Goal: Task Accomplishment & Management: Use online tool/utility

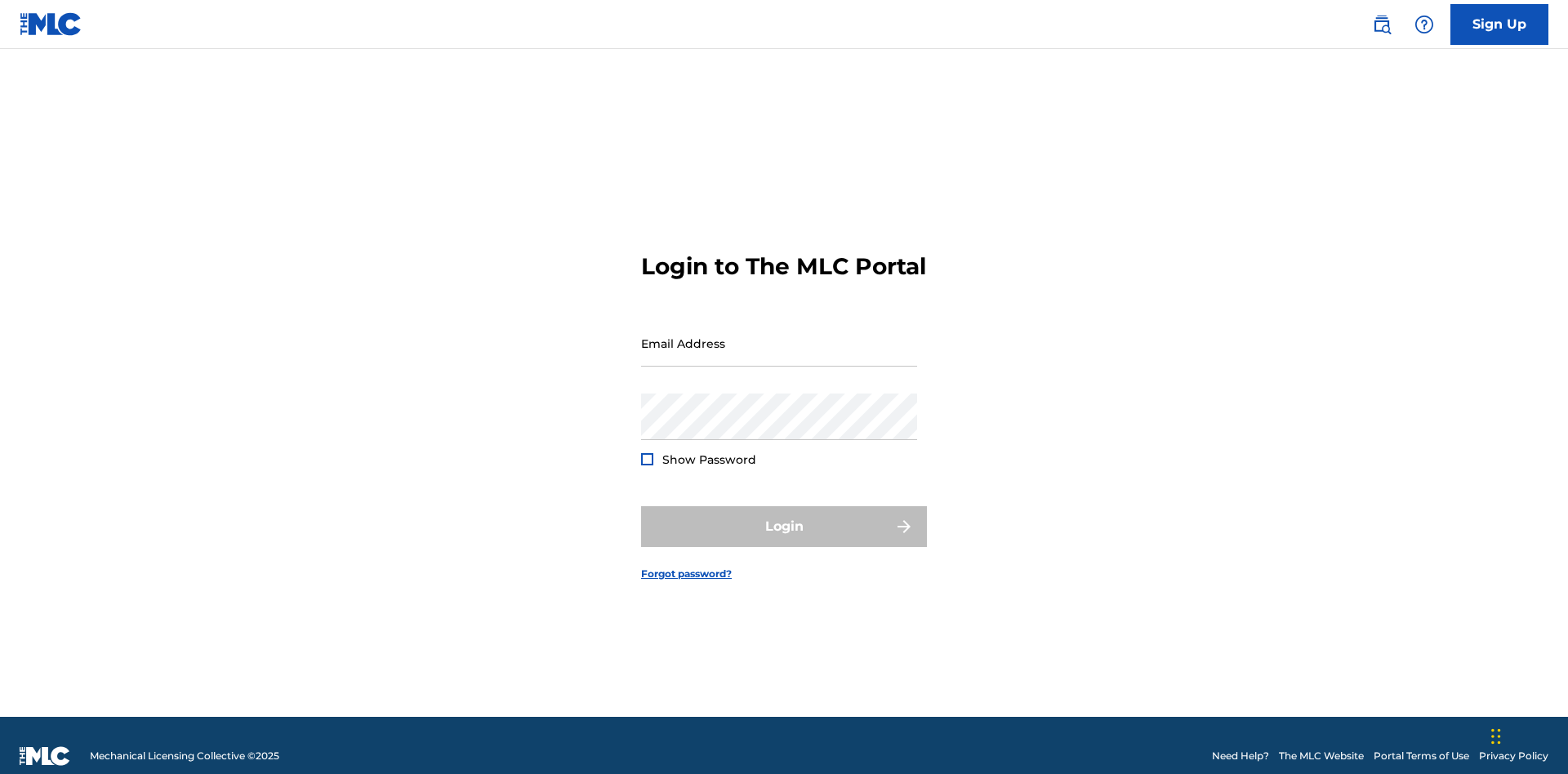
scroll to position [21, 0]
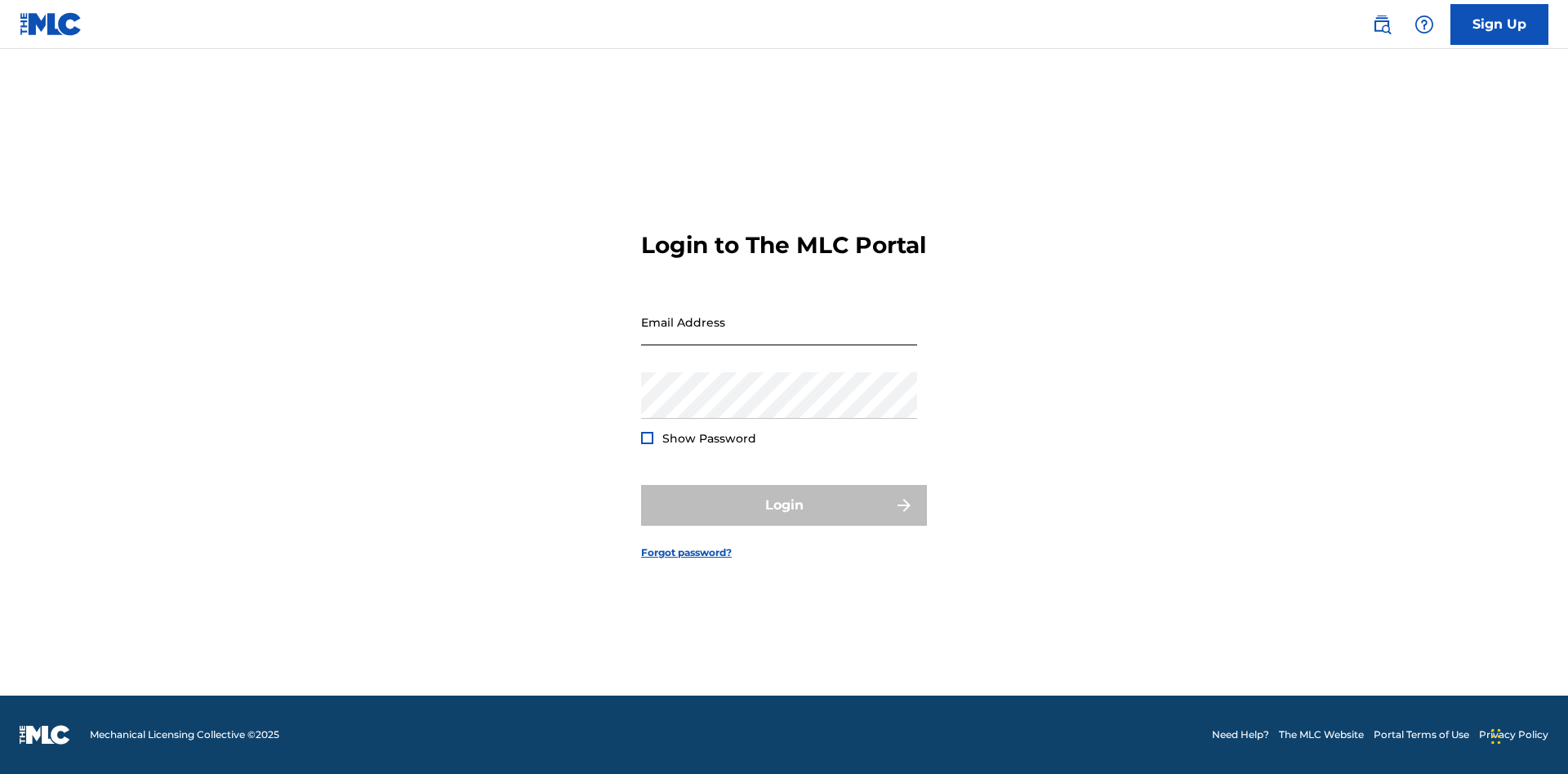
click at [779, 335] on input "Email Address" at bounding box center [779, 322] width 276 height 46
type input "[EMAIL_ADDRESS][DOMAIN_NAME]"
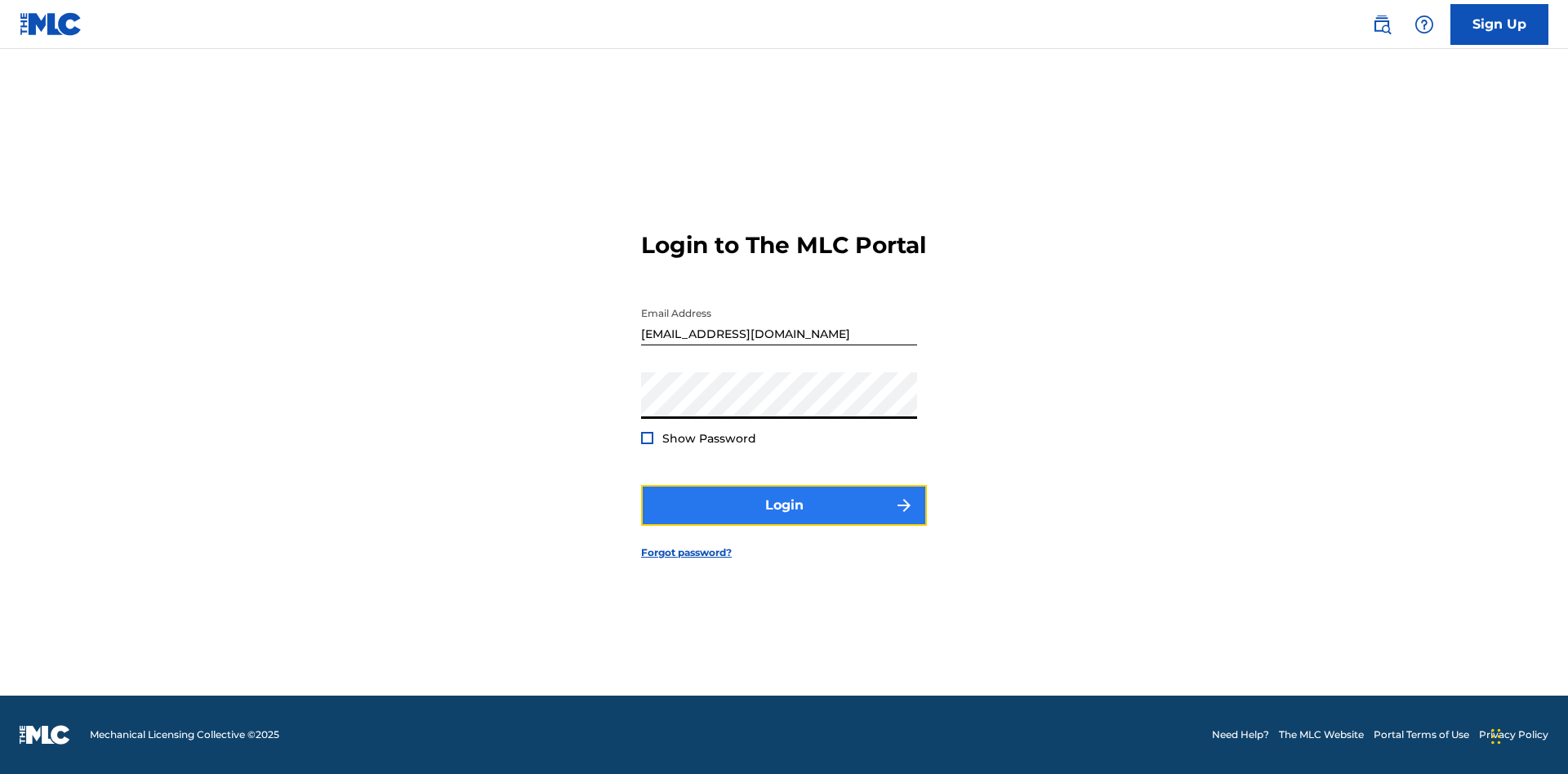
click at [784, 520] on button "Login" at bounding box center [784, 505] width 286 height 40
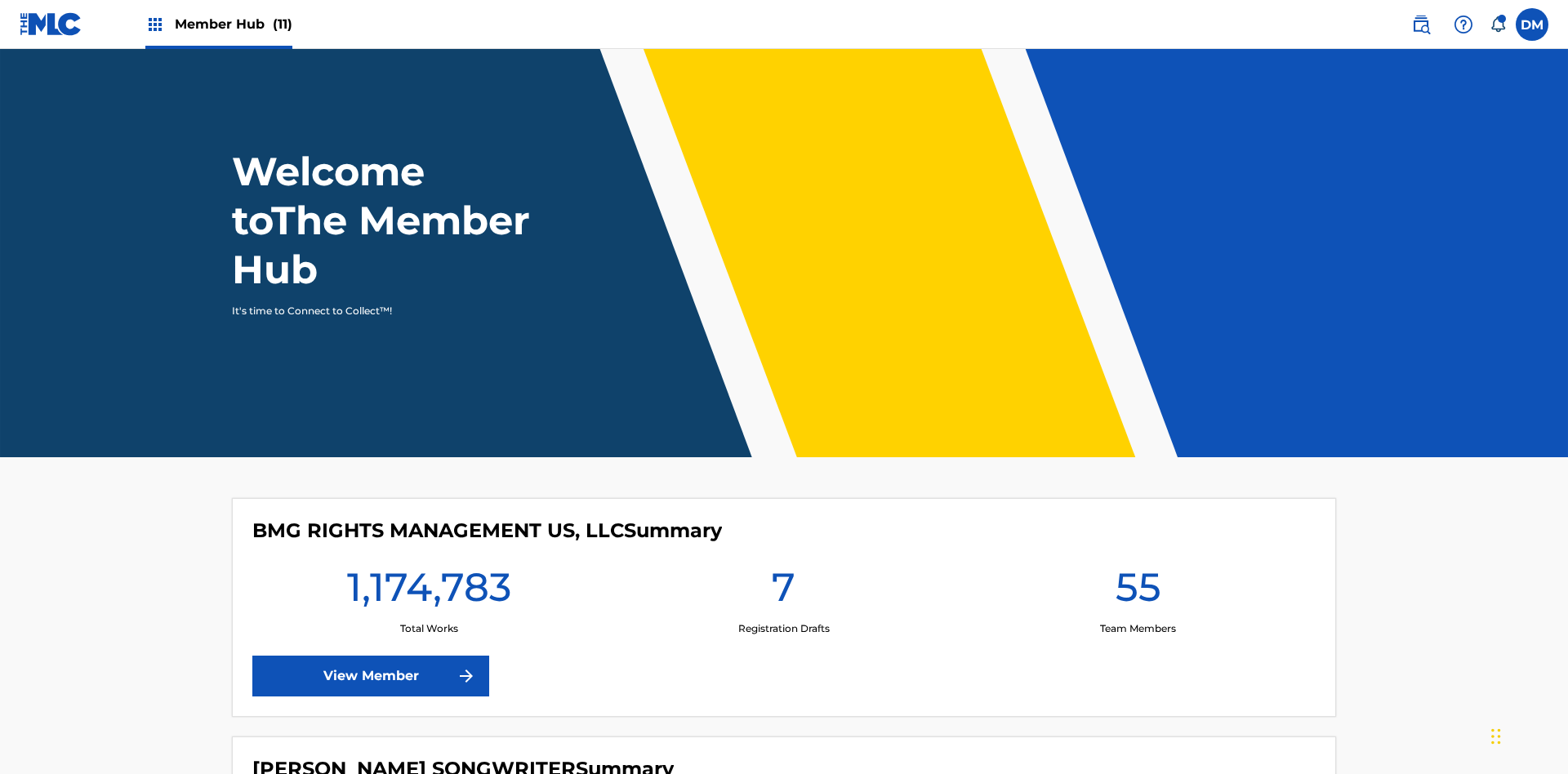
click at [218, 24] on span "Member Hub (11)" at bounding box center [234, 24] width 117 height 19
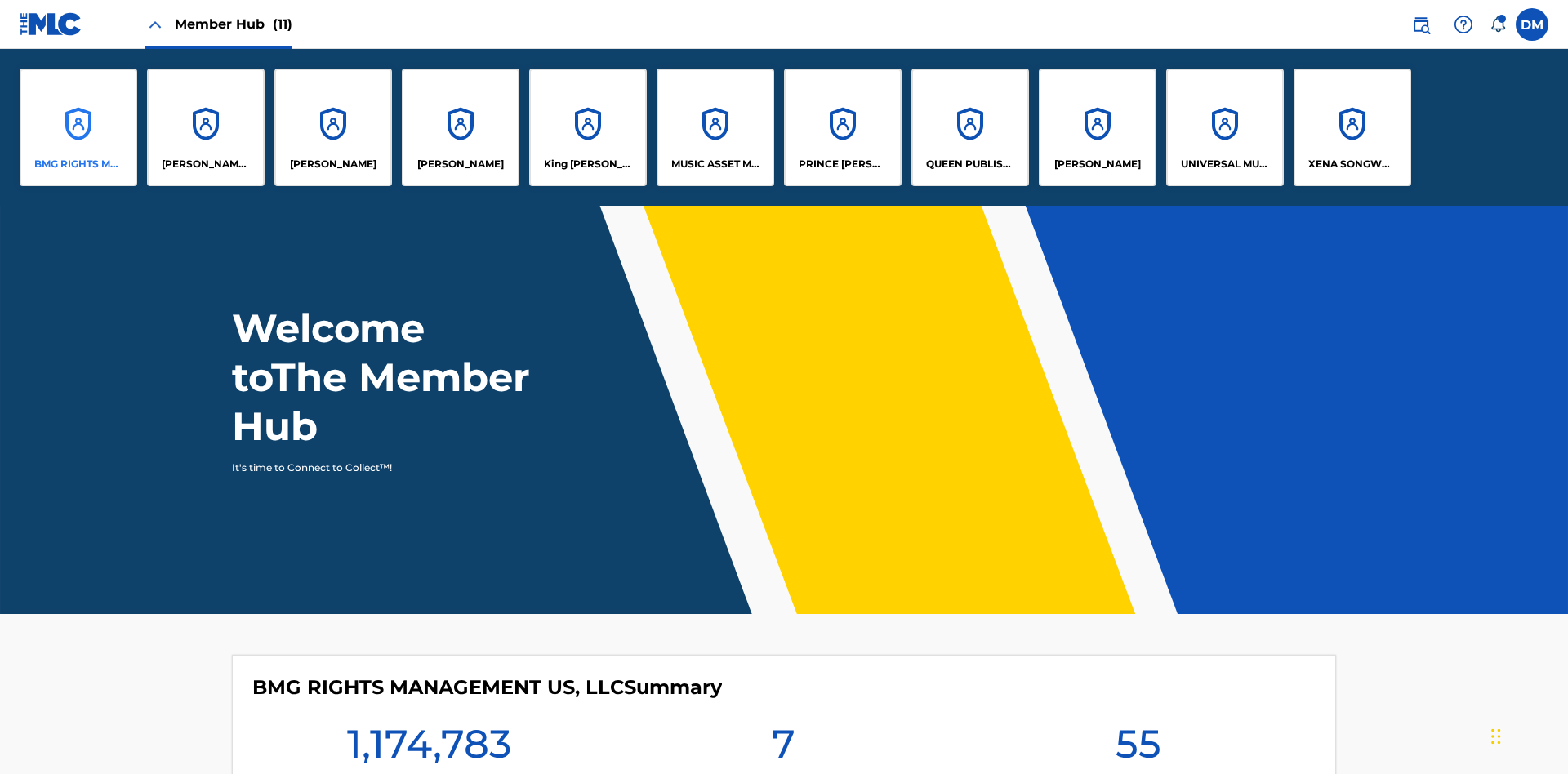
click at [78, 164] on p "BMG RIGHTS MANAGEMENT US, LLC" at bounding box center [79, 164] width 89 height 15
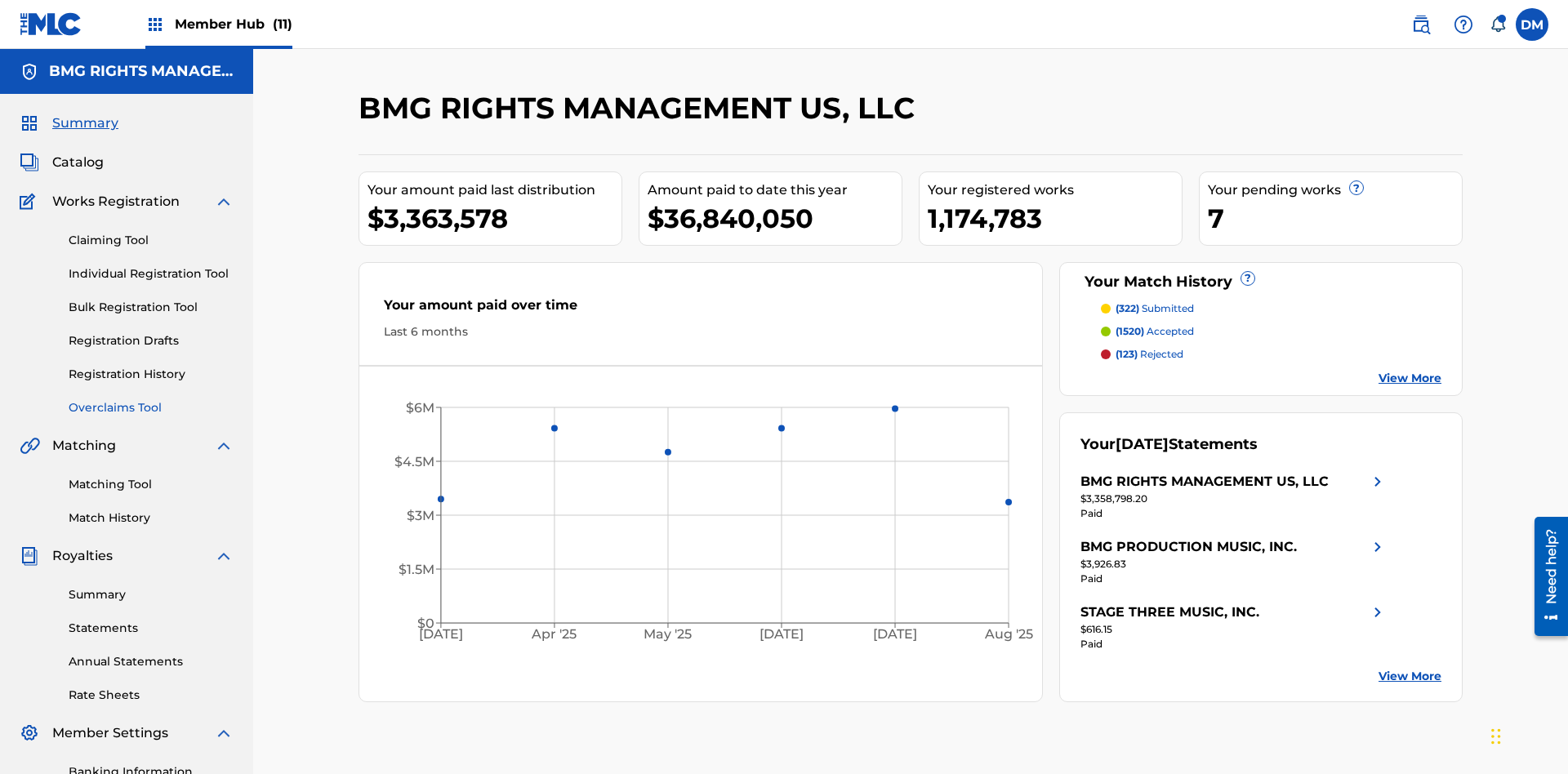
click at [151, 399] on link "Overclaims Tool" at bounding box center [151, 407] width 165 height 17
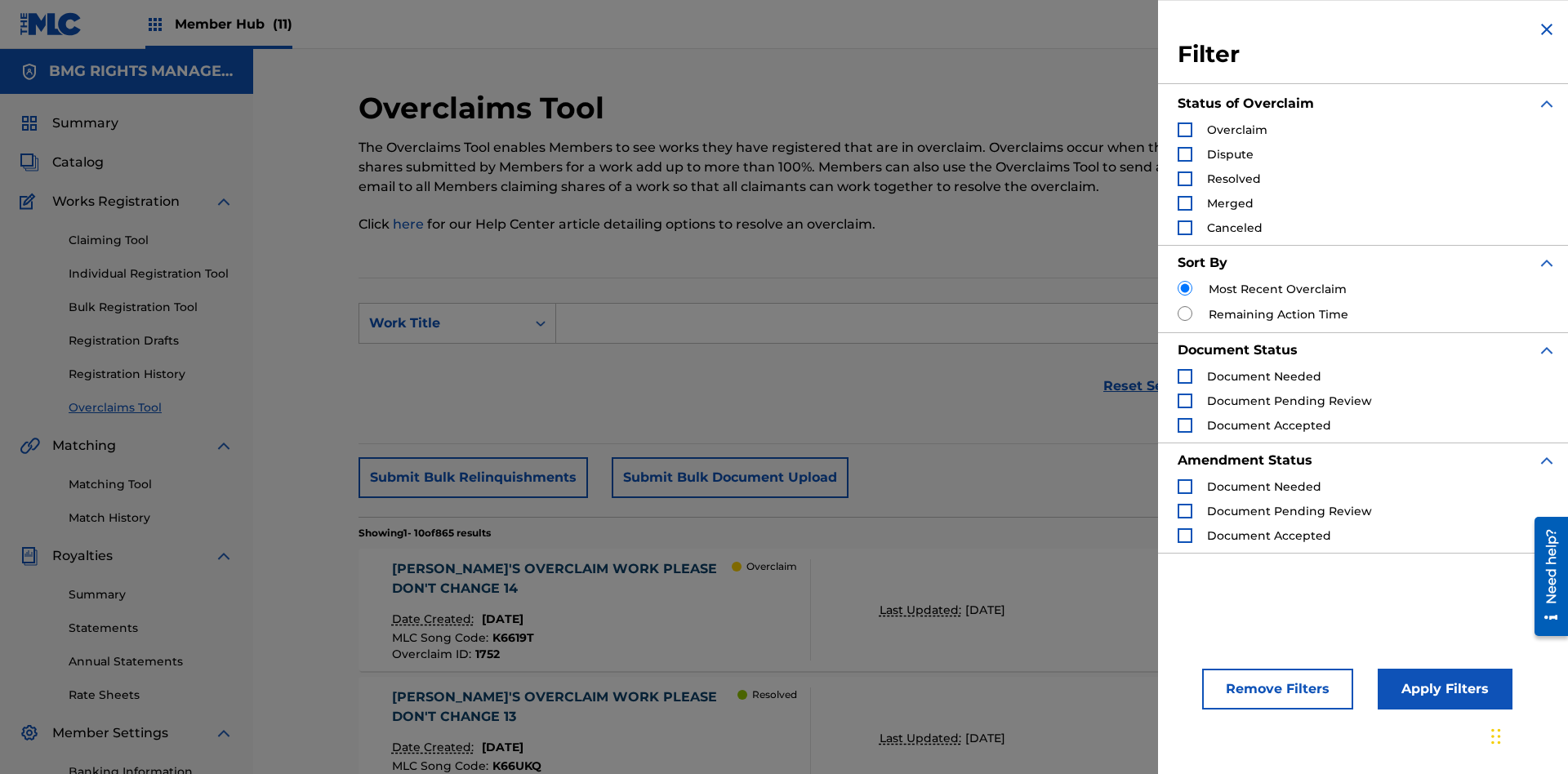
click at [1186, 179] on div "Search Form" at bounding box center [1186, 179] width 15 height 15
click at [1442, 689] on button "Apply Filters" at bounding box center [1445, 689] width 135 height 40
